Goal: Information Seeking & Learning: Learn about a topic

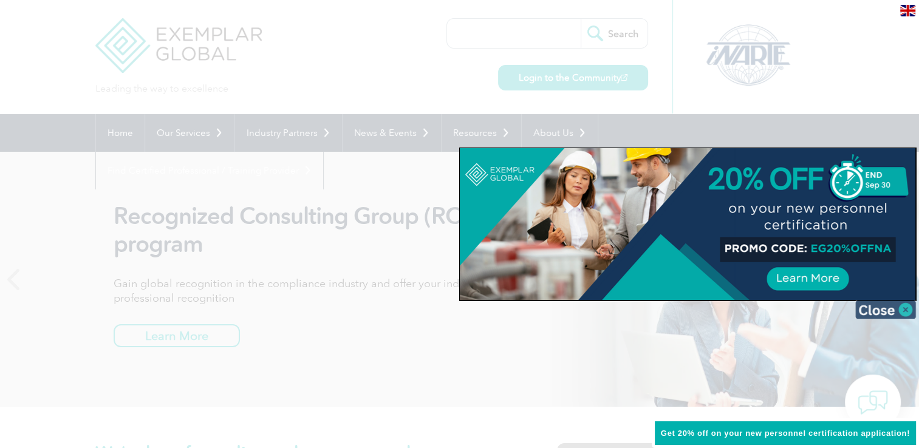
click at [910, 311] on img at bounding box center [885, 310] width 61 height 18
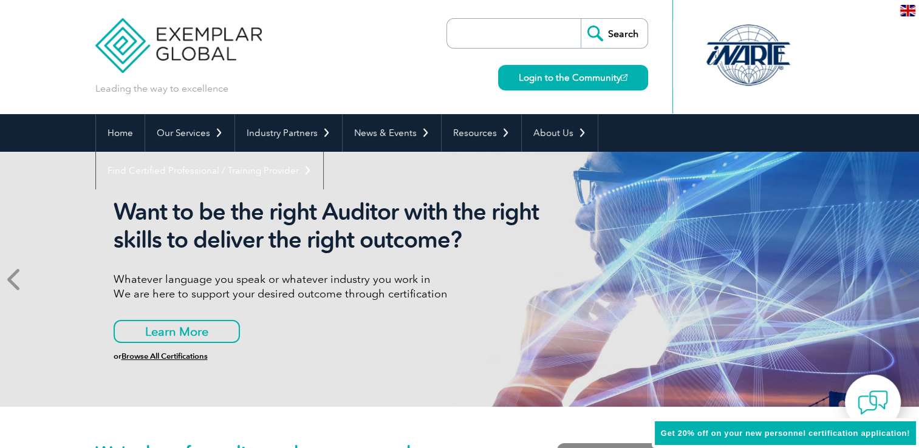
click at [19, 279] on icon at bounding box center [14, 279] width 15 height 0
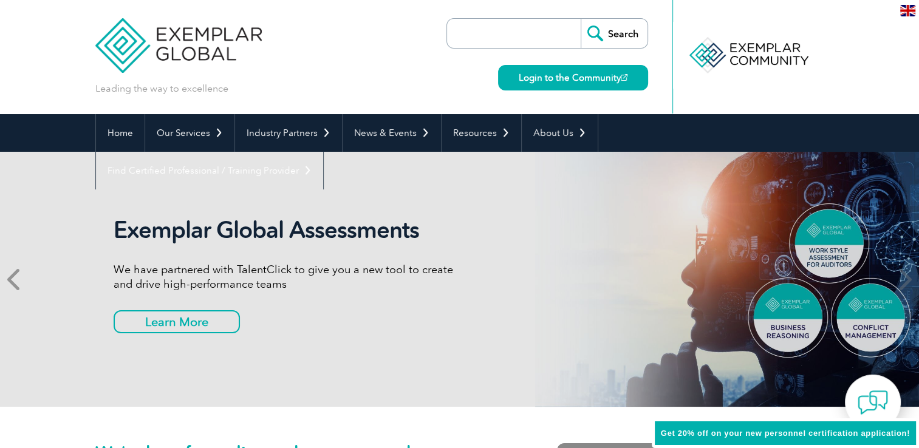
click at [19, 279] on icon at bounding box center [14, 279] width 15 height 0
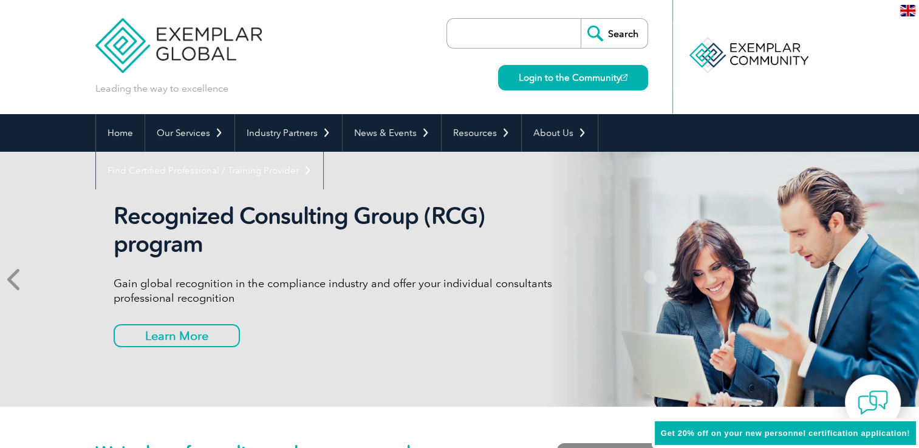
click at [19, 279] on icon at bounding box center [14, 279] width 15 height 0
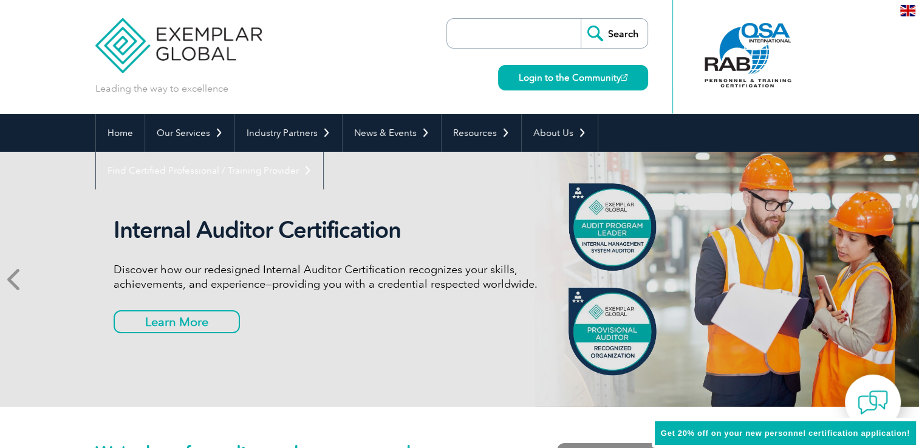
click at [19, 279] on icon at bounding box center [14, 279] width 15 height 0
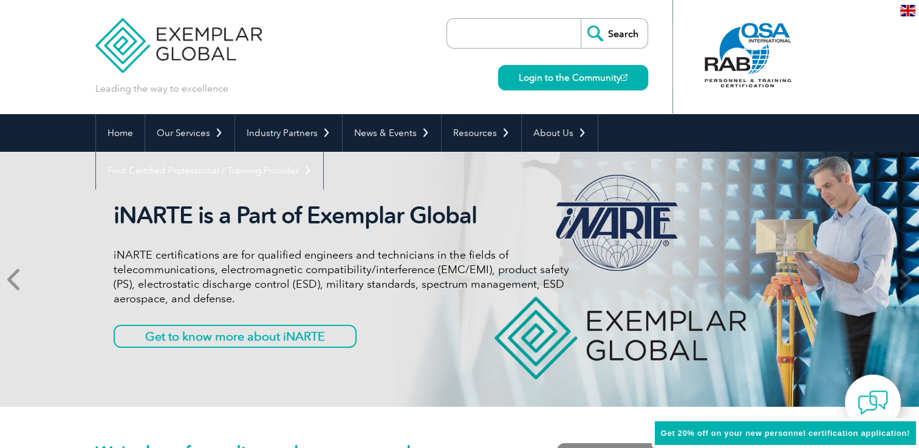
click at [19, 279] on icon at bounding box center [14, 279] width 15 height 0
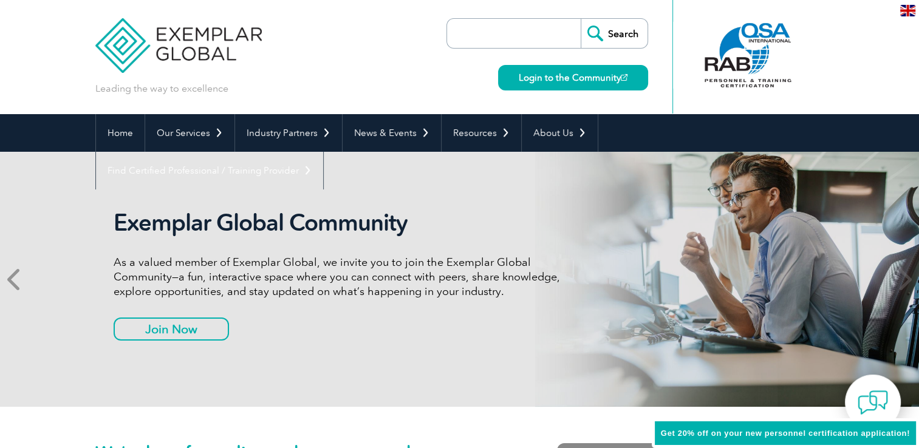
click at [19, 279] on icon at bounding box center [14, 279] width 15 height 0
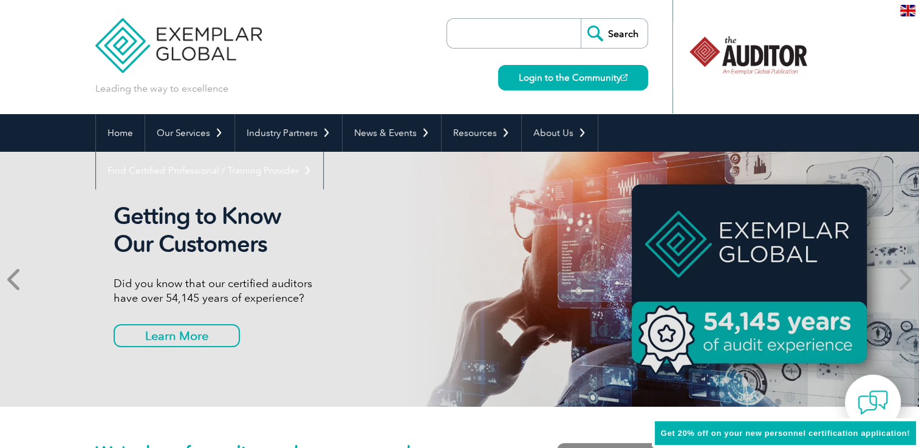
click at [19, 279] on icon at bounding box center [14, 279] width 15 height 0
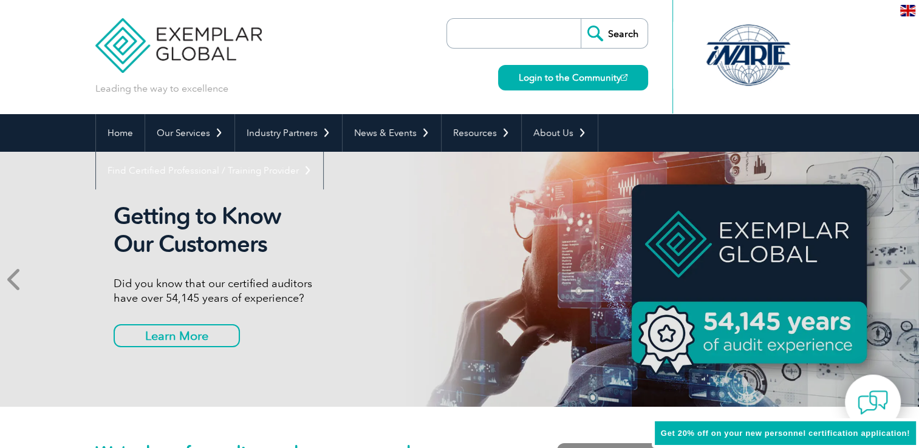
click at [7, 278] on span at bounding box center [15, 279] width 30 height 255
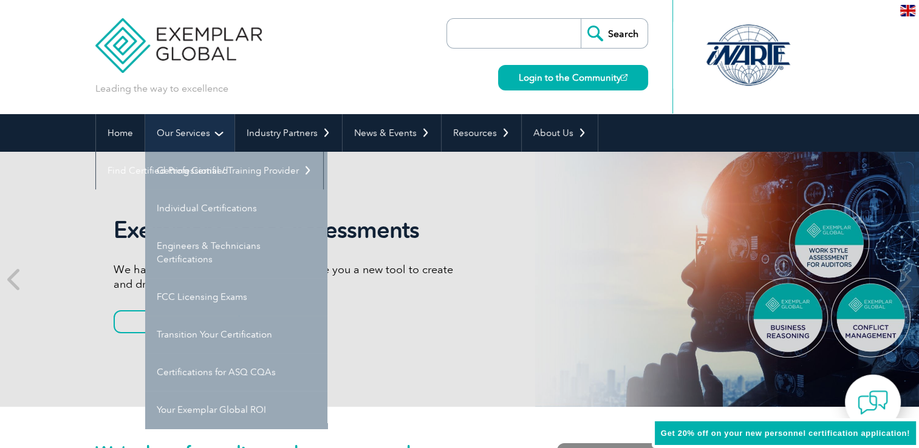
click at [219, 128] on link "Our Services" at bounding box center [189, 133] width 89 height 38
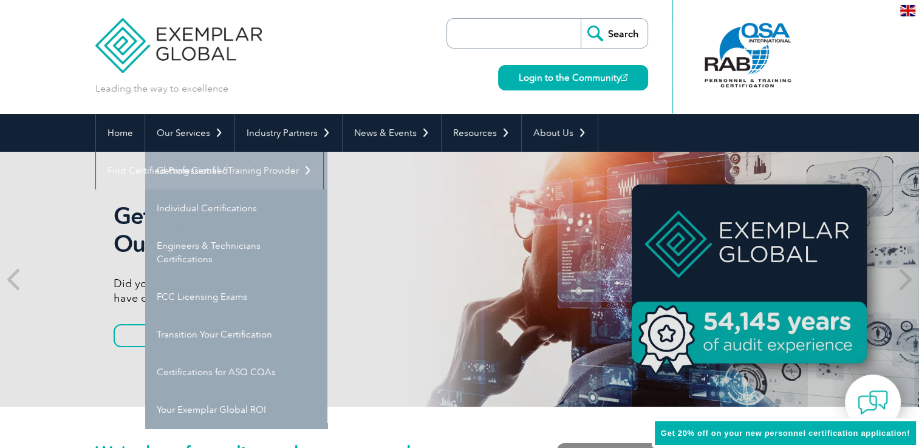
click at [219, 176] on link "Getting Certified" at bounding box center [236, 171] width 182 height 38
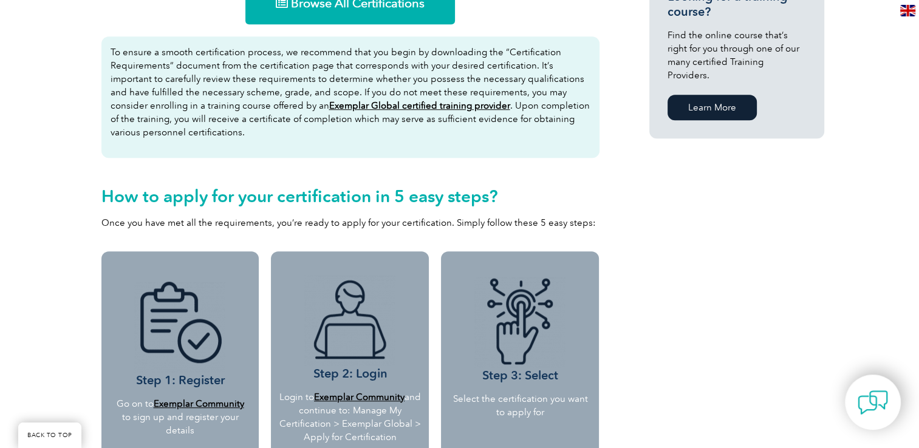
scroll to position [789, 0]
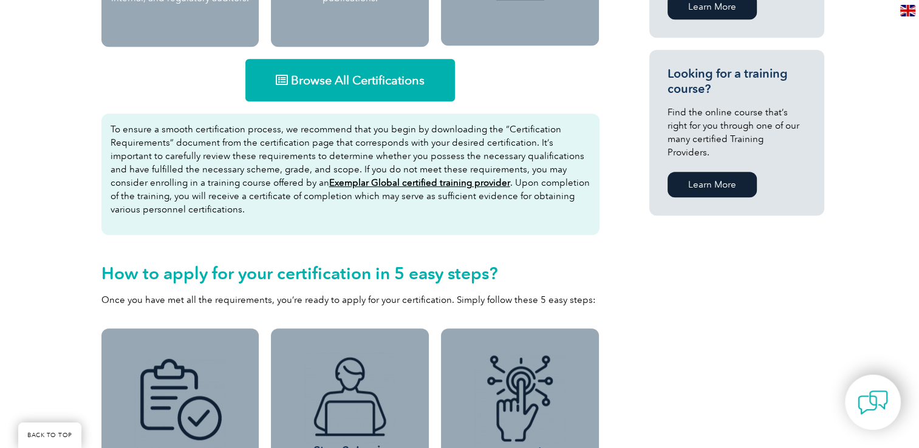
click at [321, 81] on span "Browse All Certifications" at bounding box center [358, 80] width 134 height 12
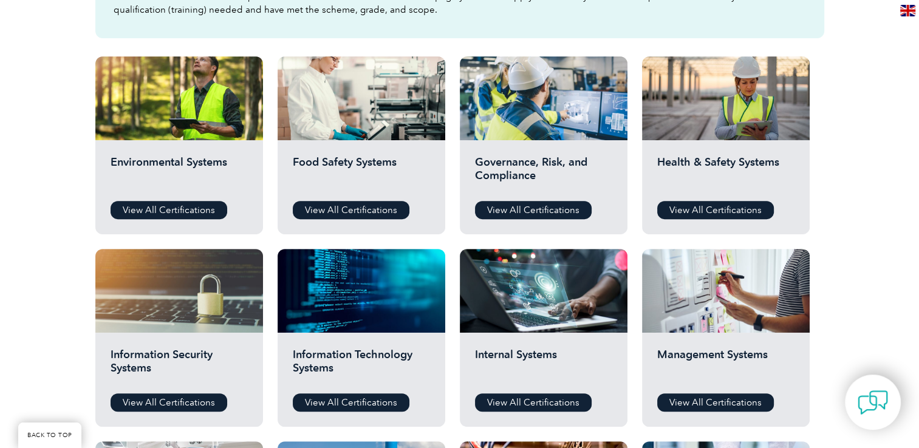
scroll to position [425, 0]
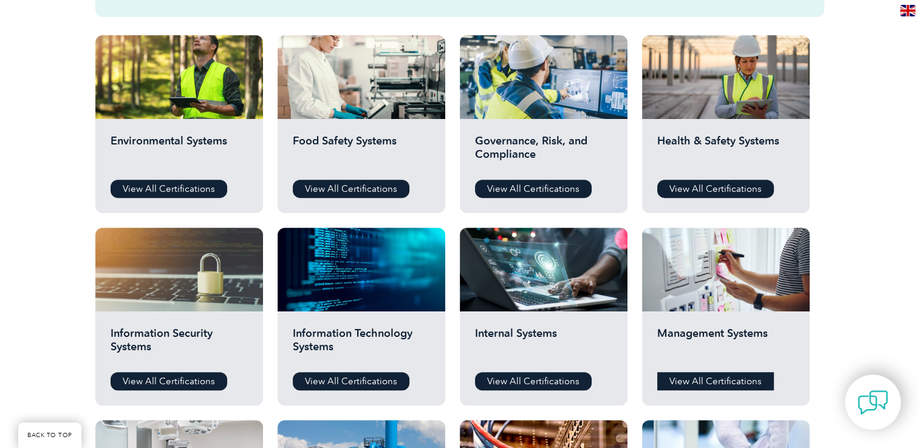
drag, startPoint x: 704, startPoint y: 381, endPoint x: 692, endPoint y: 378, distance: 12.5
click at [704, 381] on link "View All Certifications" at bounding box center [715, 381] width 117 height 18
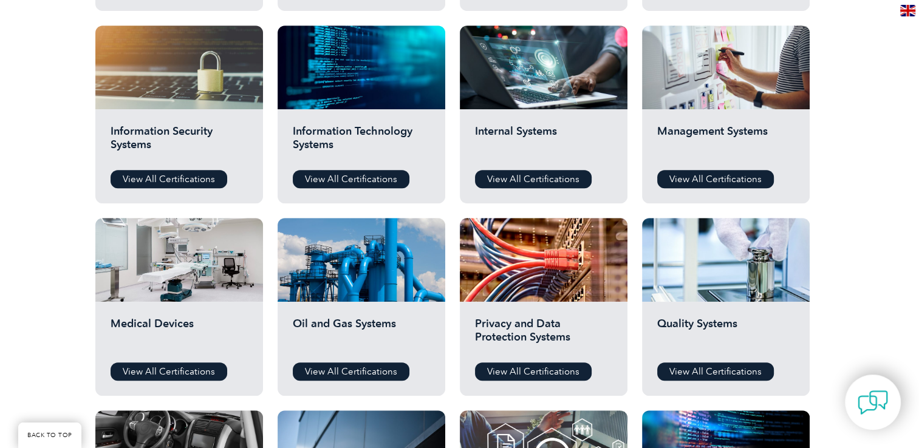
scroll to position [607, 0]
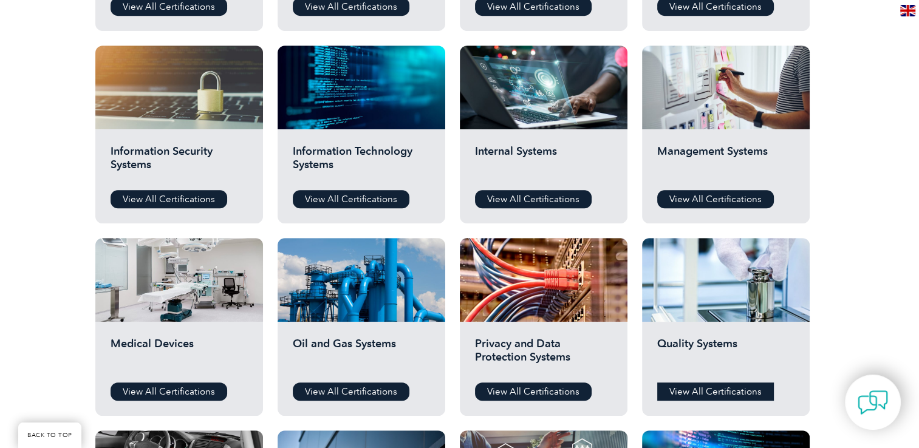
click at [715, 392] on link "View All Certifications" at bounding box center [715, 392] width 117 height 18
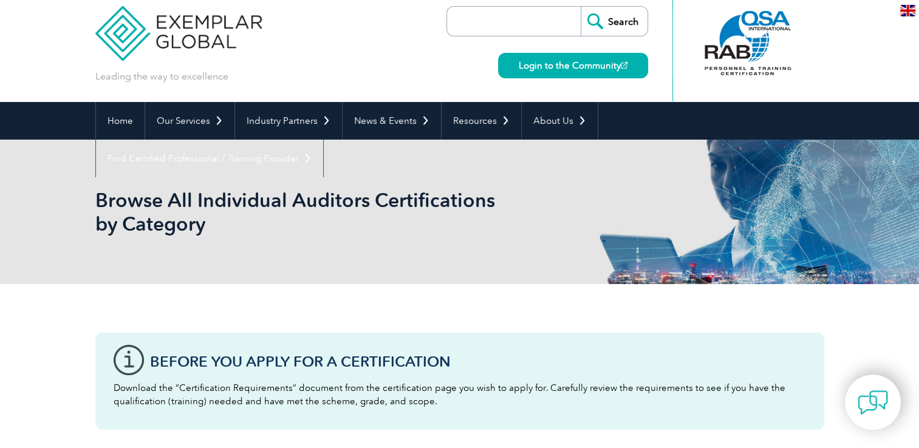
scroll to position [0, 0]
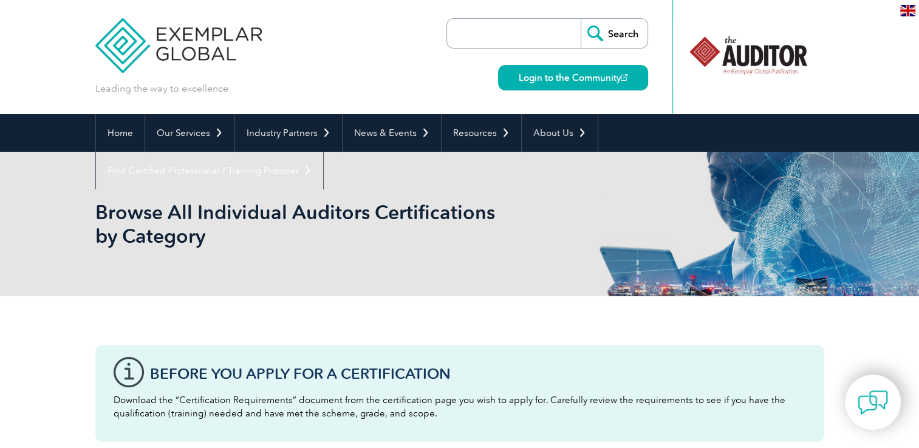
click at [233, 403] on p "Download the “Certification Requirements” document from the certification page …" at bounding box center [460, 407] width 692 height 27
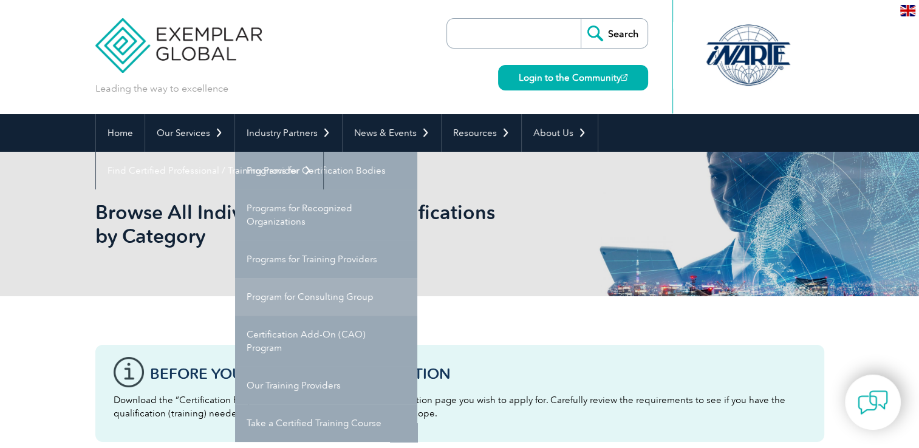
click at [293, 299] on link "Program for Consulting Group" at bounding box center [326, 297] width 182 height 38
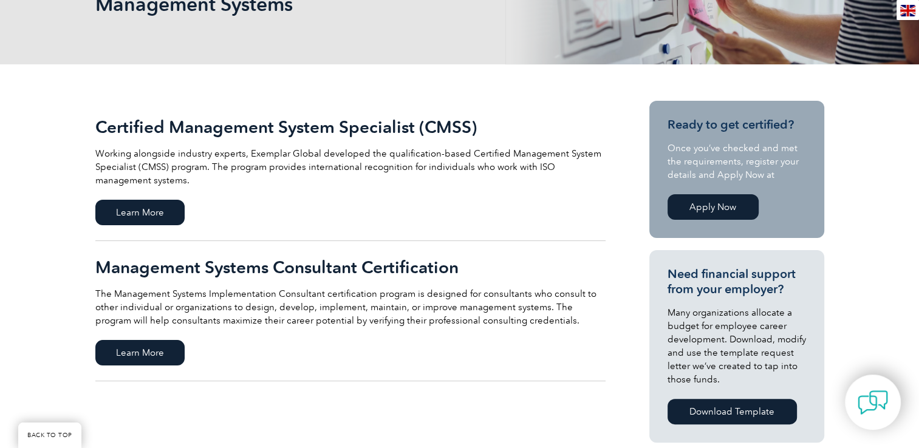
scroll to position [182, 0]
